Goal: Browse casually

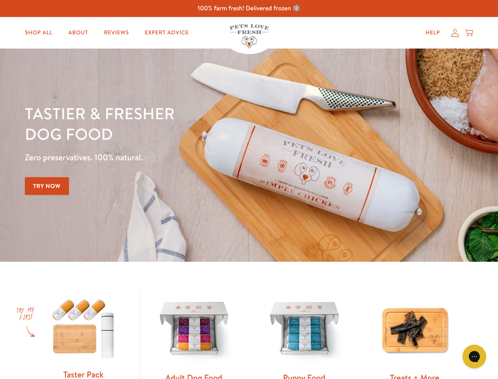
click at [249, 189] on div "Tastier & fresher dog food Zero preservatives. 100% natural. Try Now" at bounding box center [174, 155] width 299 height 104
click at [474, 356] on icon "Gorgias live chat" at bounding box center [473, 355] width 7 height 7
